Goal: Use online tool/utility: Utilize a website feature to perform a specific function

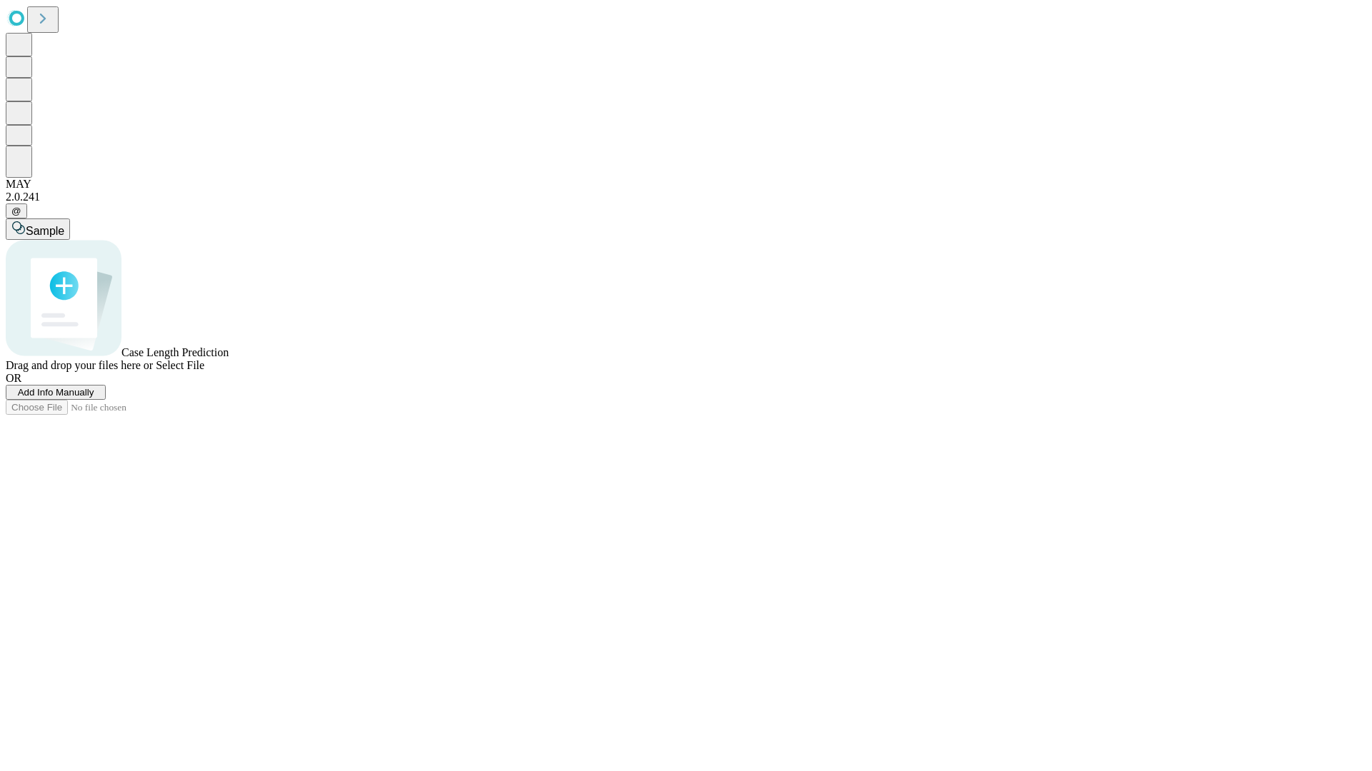
click at [204, 371] on span "Select File" at bounding box center [180, 365] width 49 height 12
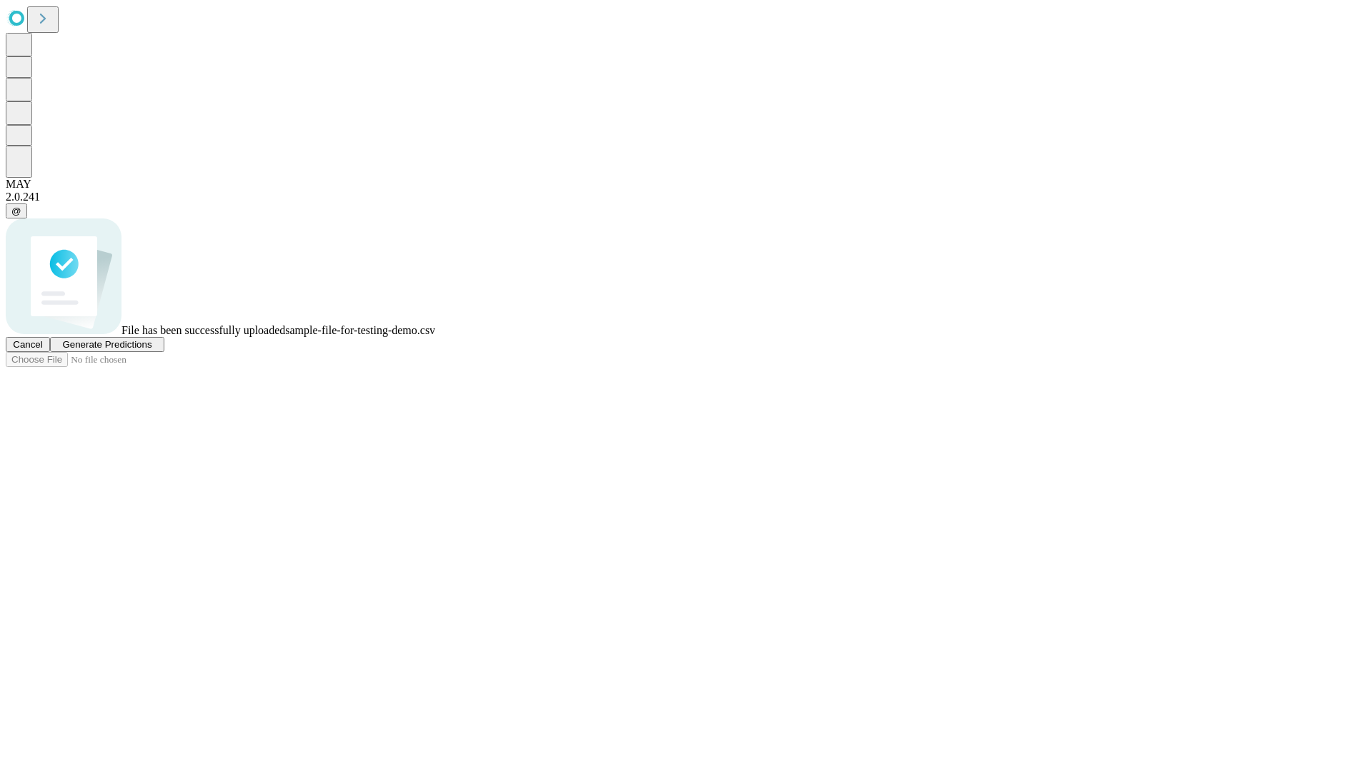
click at [151, 350] on span "Generate Predictions" at bounding box center [106, 344] width 89 height 11
